Goal: Information Seeking & Learning: Learn about a topic

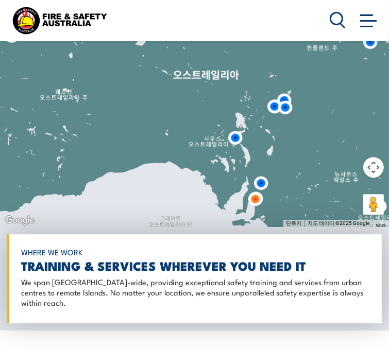
scroll to position [1493, 0]
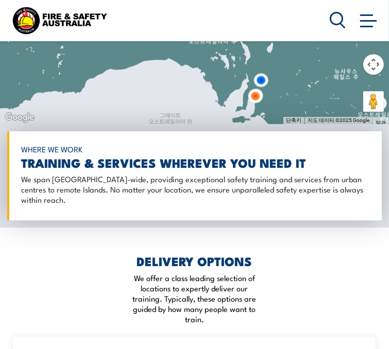
click at [0, 0] on link "COURSE DETAILS" at bounding box center [0, 0] width 0 height 0
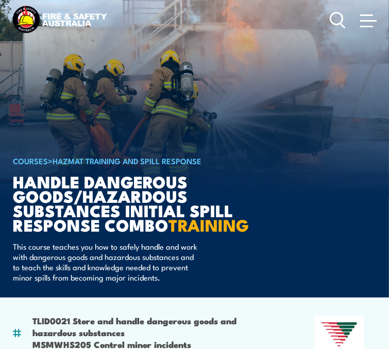
click at [78, 22] on img at bounding box center [59, 20] width 98 height 32
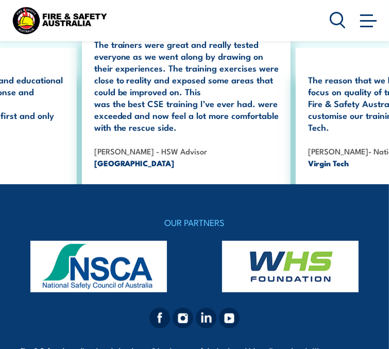
scroll to position [2266, 0]
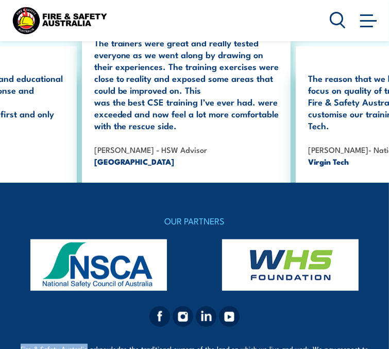
drag, startPoint x: 21, startPoint y: 284, endPoint x: 90, endPoint y: 283, distance: 69.0
copy p "Fire & Safety [GEOGRAPHIC_DATA]"
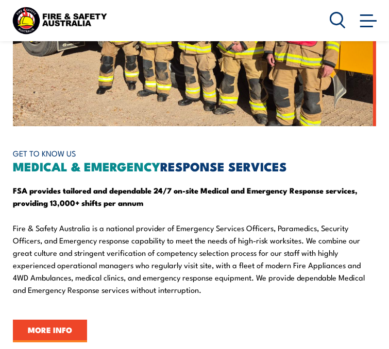
scroll to position [1648, 0]
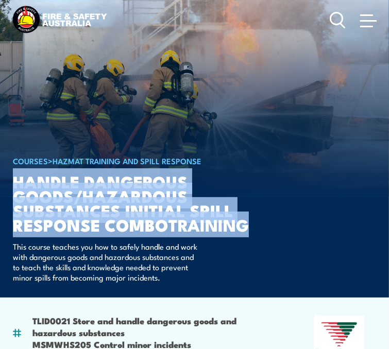
drag, startPoint x: 10, startPoint y: 120, endPoint x: 223, endPoint y: 196, distance: 226.0
click at [223, 196] on h1 "Handle Dangerous Goods/Hazardous Substances Initial Spill Response Combo TRAINI…" at bounding box center [140, 203] width 254 height 58
copy h1 "Handle Dangerous Goods/Hazardous Substances Initial Spill Response Combo TRAINI…"
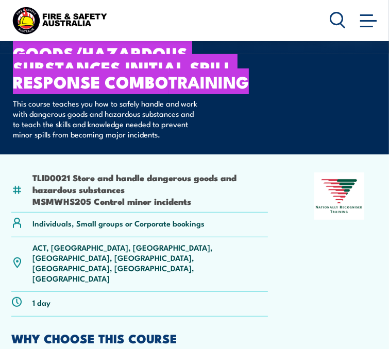
scroll to position [154, 0]
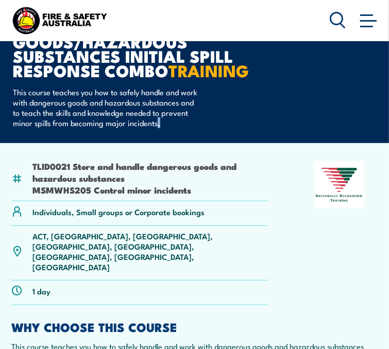
drag, startPoint x: 72, startPoint y: 121, endPoint x: 61, endPoint y: 122, distance: 10.9
click at [66, 122] on p "This course teaches you how to safely handle and work with dangerous goods and …" at bounding box center [107, 107] width 188 height 41
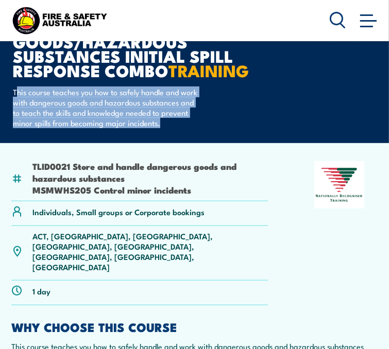
drag, startPoint x: 12, startPoint y: 74, endPoint x: 49, endPoint y: 108, distance: 49.9
click at [82, 123] on p "This course teaches you how to safely handle and work with dangerous goods and …" at bounding box center [107, 107] width 188 height 41
drag, startPoint x: 11, startPoint y: 73, endPoint x: 86, endPoint y: 124, distance: 91.5
click at [86, 124] on p "This course teaches you how to safely handle and work with dangerous goods and …" at bounding box center [107, 107] width 188 height 41
copy p "This course teaches you how to safely handle and work with dangerous goods and …"
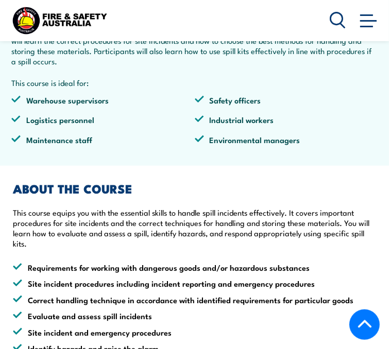
scroll to position [463, 0]
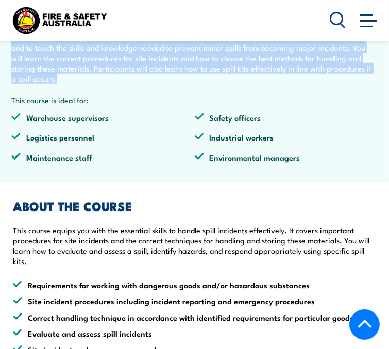
drag, startPoint x: 39, startPoint y: 97, endPoint x: 301, endPoint y: 145, distance: 265.9
click at [301, 145] on article "TLID0021 Store and handle dangerous goods and hazardous substances MSMWHS205 Co…" at bounding box center [194, 8] width 394 height 349
copy p "This course teaches you how to safely handle and work with dangerous goods and …"
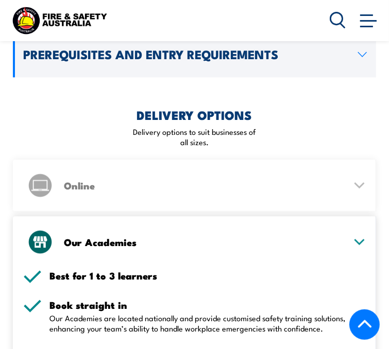
scroll to position [1390, 0]
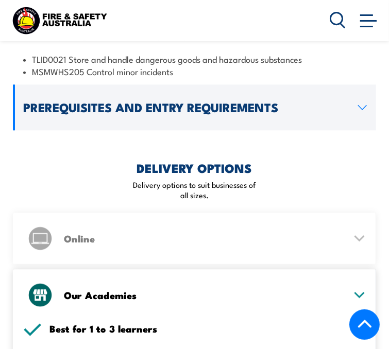
scroll to position [1227, 0]
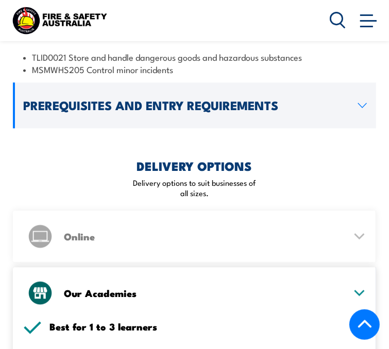
click at [196, 111] on h2 "Prerequisites and Entry Requirements" at bounding box center [186, 105] width 327 height 11
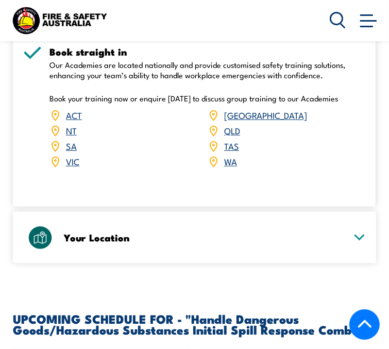
scroll to position [1587, 0]
